Goal: Task Accomplishment & Management: Manage account settings

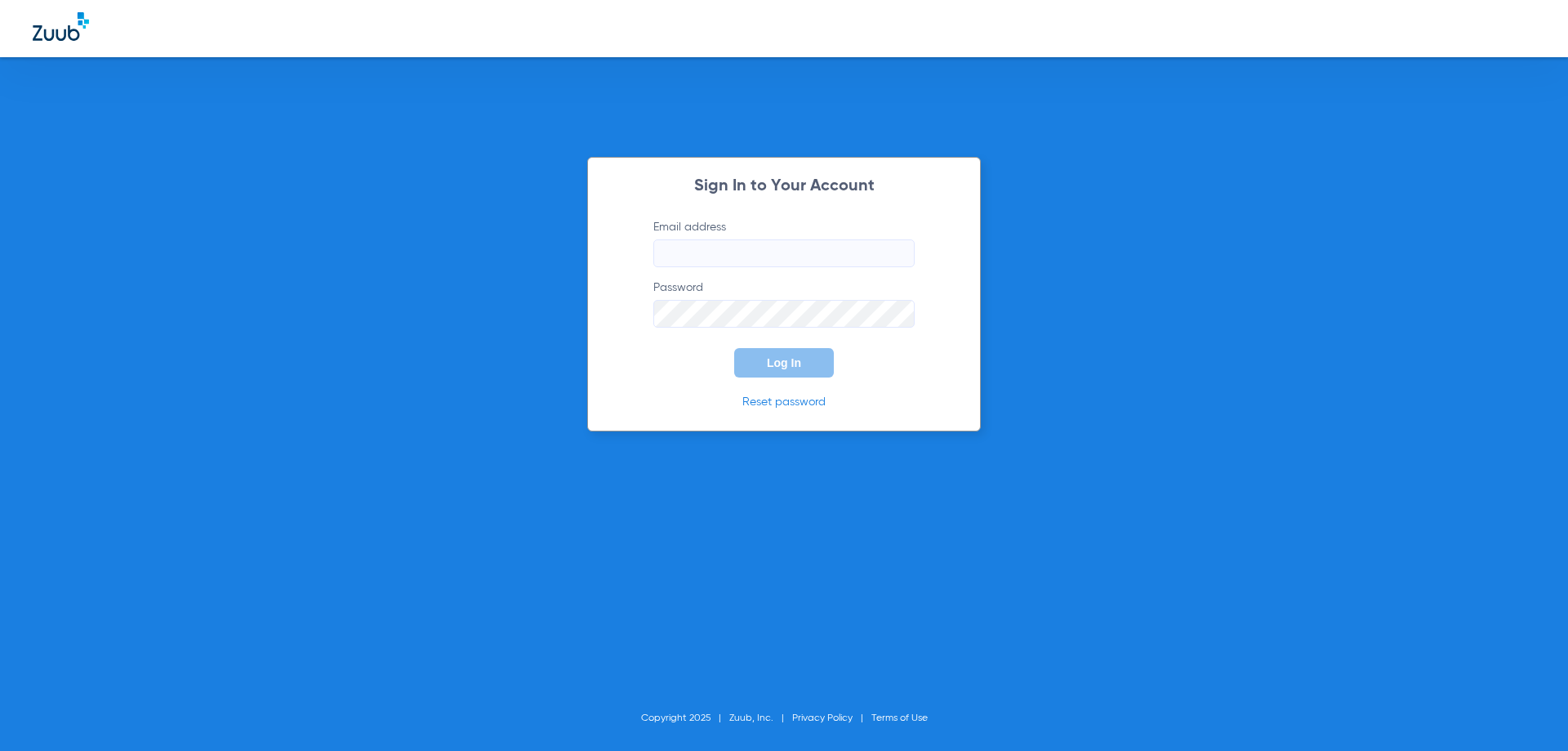
type input "[EMAIL_ADDRESS][DOMAIN_NAME]"
click at [703, 250] on input "[EMAIL_ADDRESS][DOMAIN_NAME]" at bounding box center [784, 253] width 261 height 27
click at [767, 367] on span "Log In" at bounding box center [784, 363] width 34 height 13
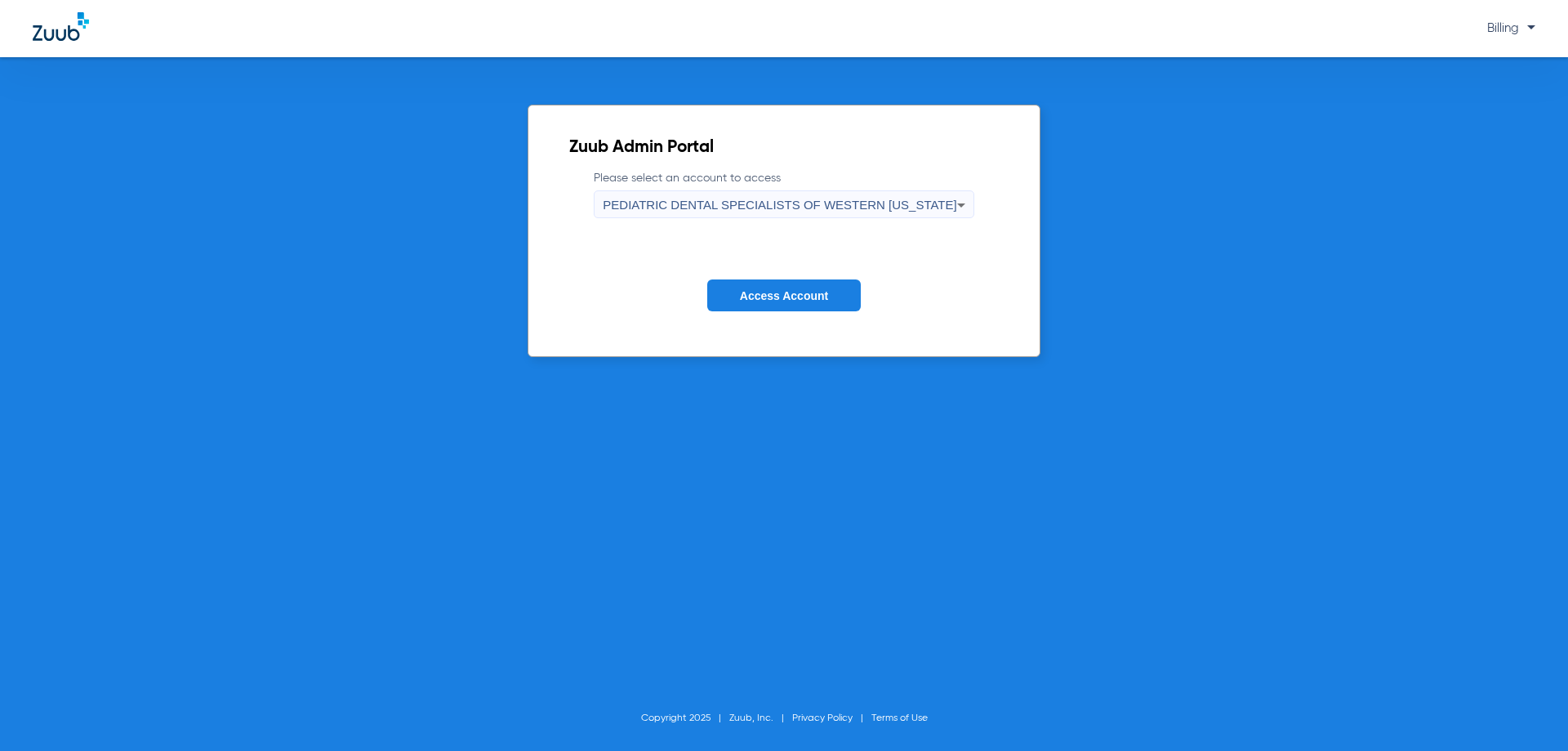
click at [813, 206] on span "PEDIATRIC DENTAL SPECIALISTS OF WESTERN [US_STATE]" at bounding box center [779, 204] width 353 height 14
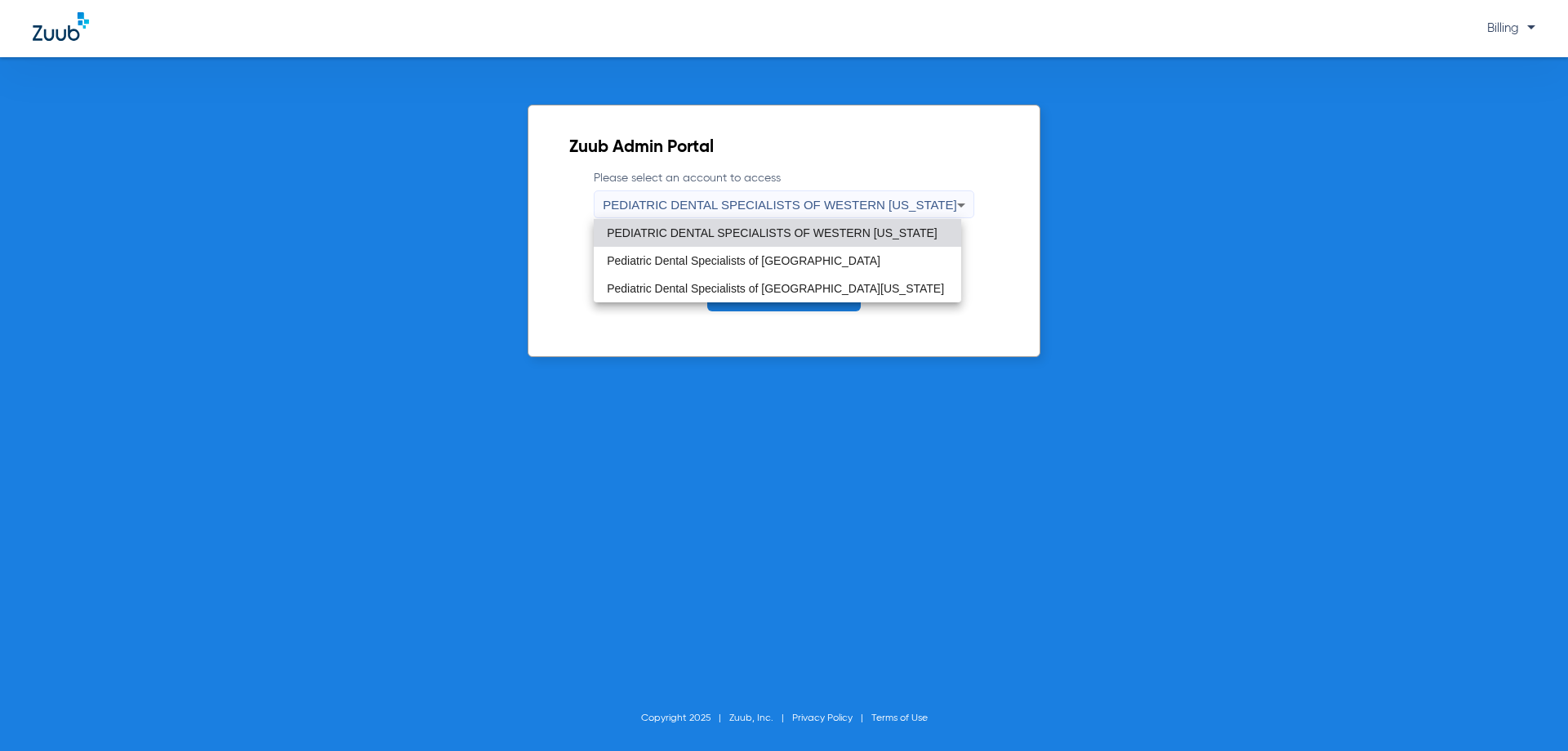
drag, startPoint x: 793, startPoint y: 256, endPoint x: 448, endPoint y: 163, distance: 357.3
click at [445, 163] on div at bounding box center [784, 375] width 1568 height 751
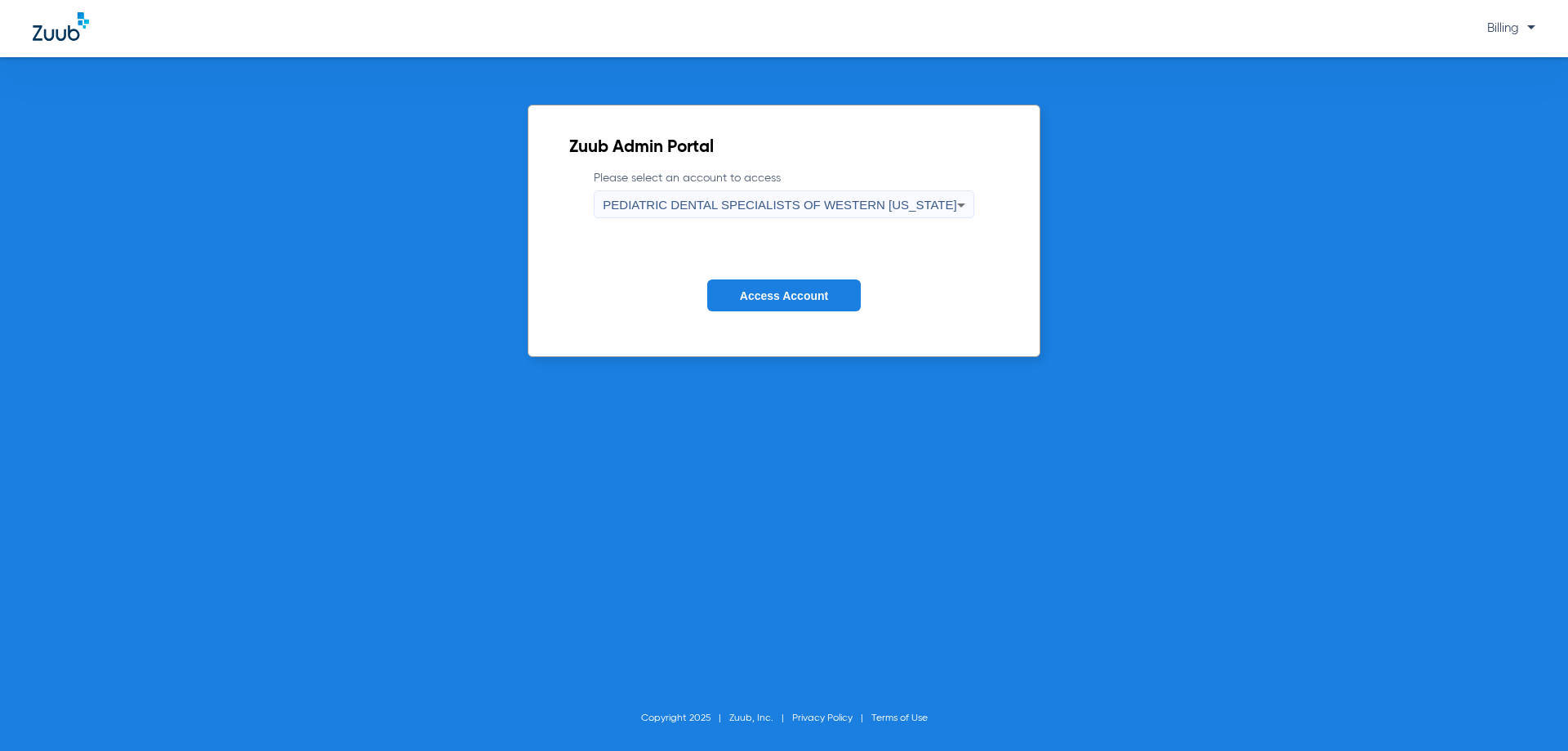
click at [713, 205] on span "PEDIATRIC DENTAL SPECIALISTS OF WESTERN [US_STATE]" at bounding box center [779, 204] width 353 height 14
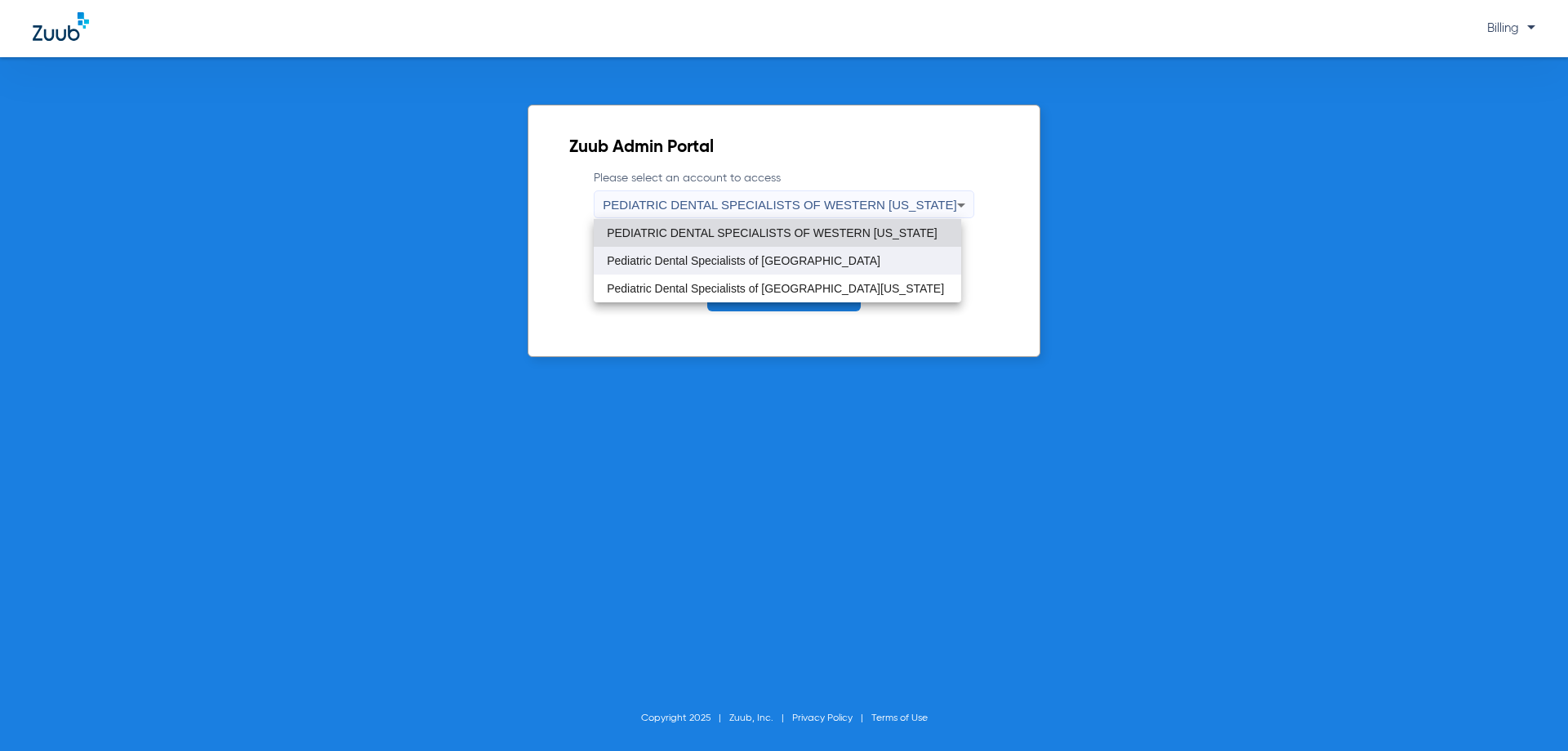
click at [719, 261] on span "Pediatric Dental Specialists of [GEOGRAPHIC_DATA]" at bounding box center [743, 261] width 273 height 11
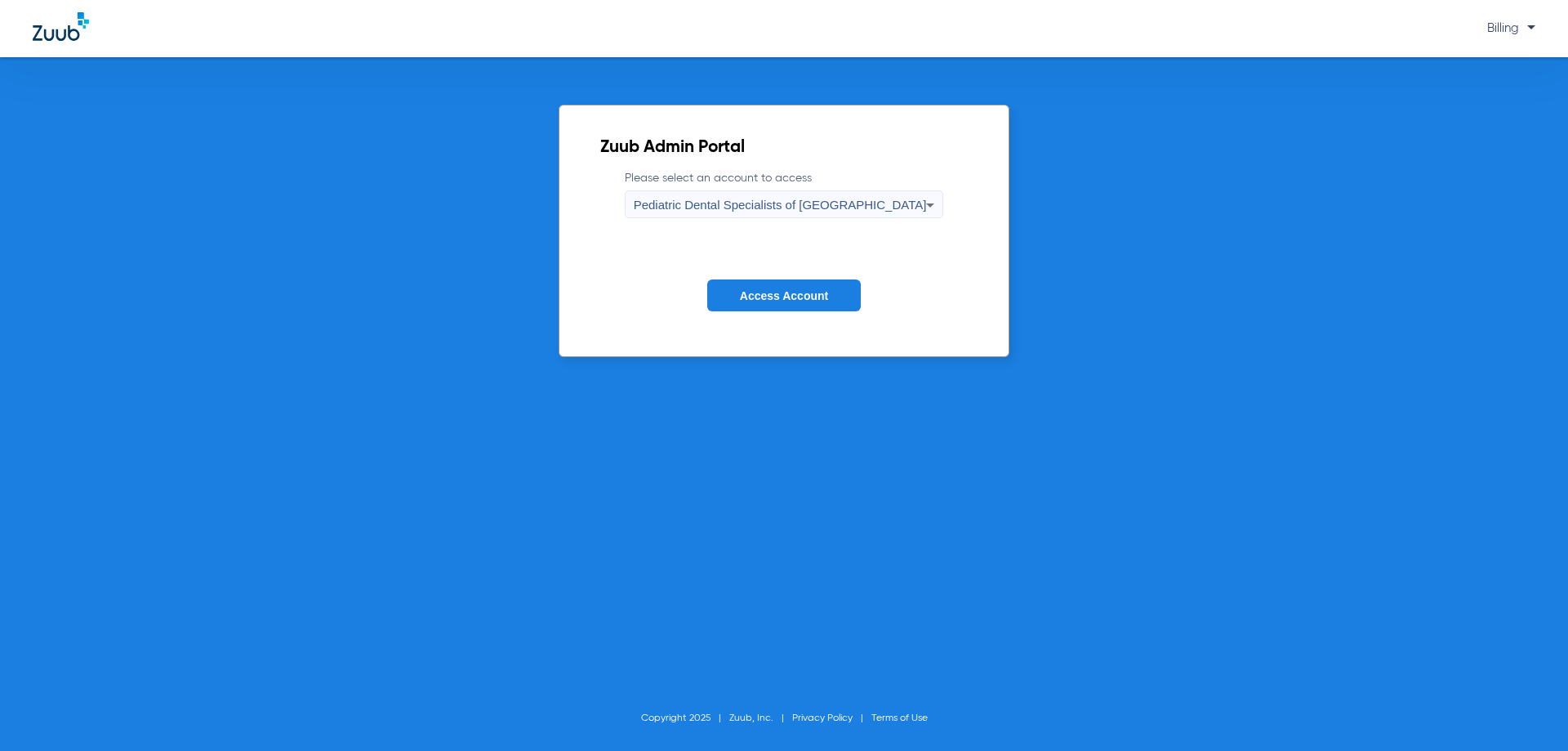
click at [763, 304] on button "Access Account" at bounding box center [784, 296] width 154 height 32
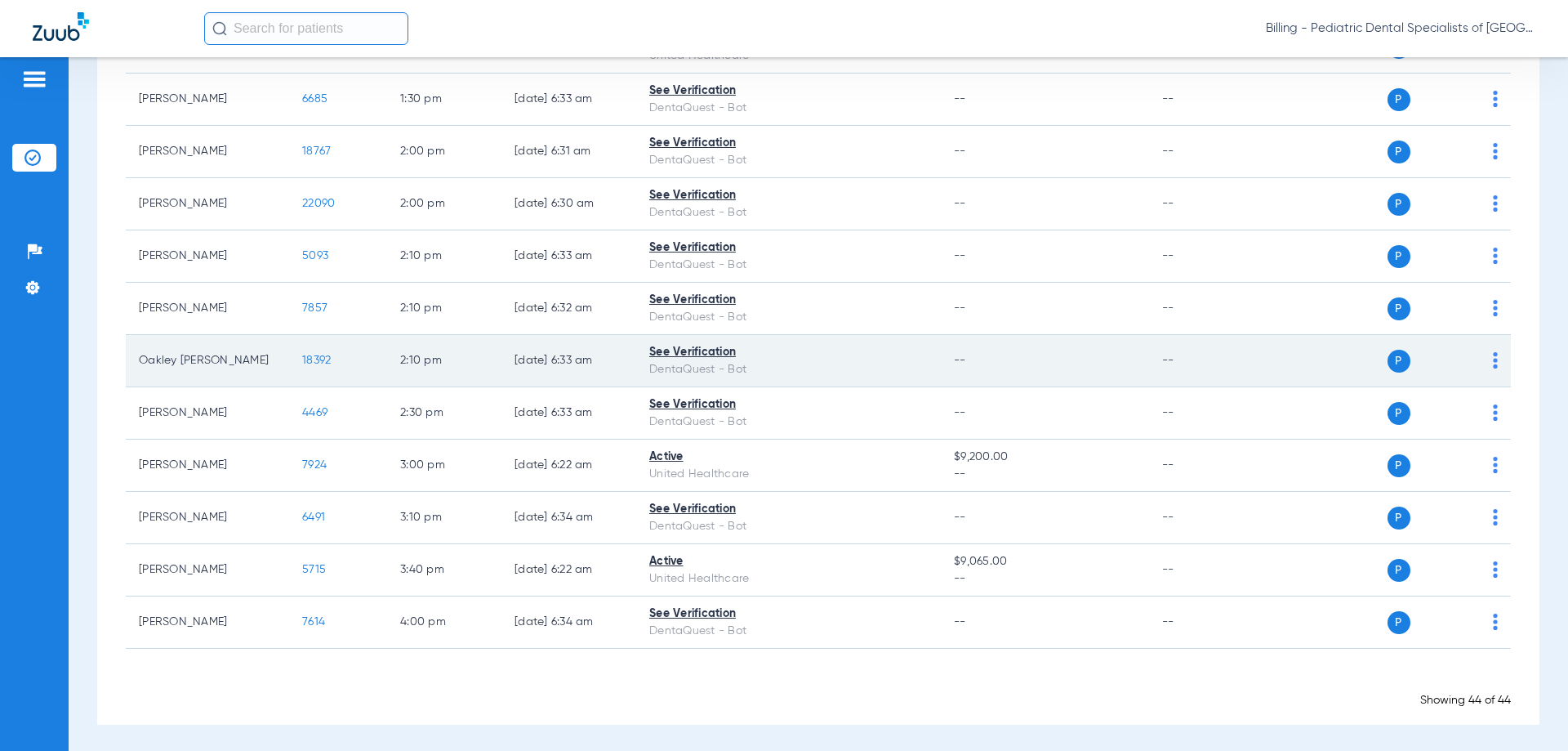
scroll to position [1988, 0]
